Goal: Navigation & Orientation: Go to known website

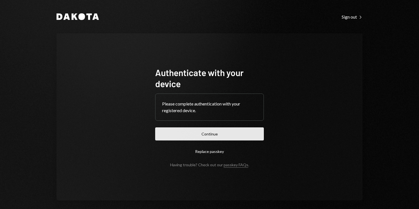
click at [194, 133] on button "Continue" at bounding box center [209, 133] width 109 height 13
